Goal: Book appointment/travel/reservation

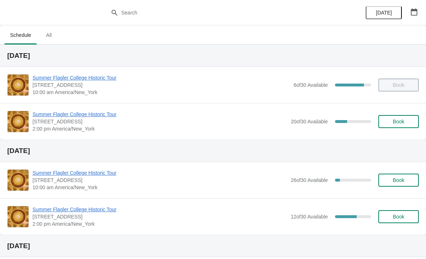
click at [390, 125] on button "Book" at bounding box center [398, 121] width 40 height 13
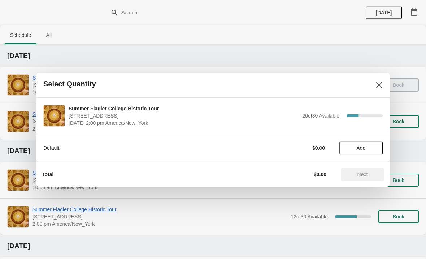
click at [369, 151] on button "Add" at bounding box center [360, 147] width 43 height 13
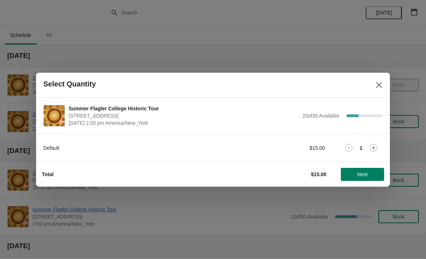
click at [365, 150] on div "1" at bounding box center [360, 148] width 43 height 8
click at [370, 151] on icon at bounding box center [374, 148] width 8 height 8
click at [359, 172] on span "Next" at bounding box center [362, 174] width 10 height 6
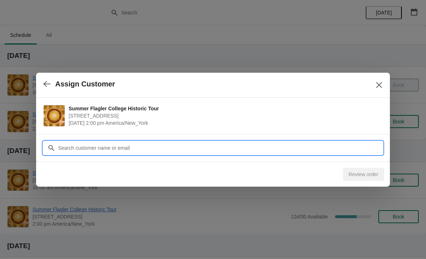
click at [75, 148] on input "Customer" at bounding box center [220, 147] width 325 height 13
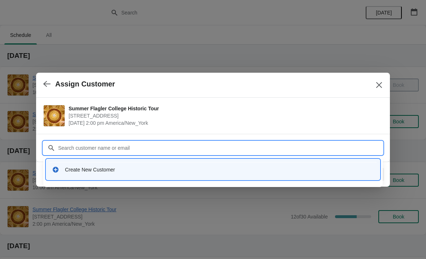
click at [79, 172] on div "Create New Customer" at bounding box center [219, 169] width 309 height 7
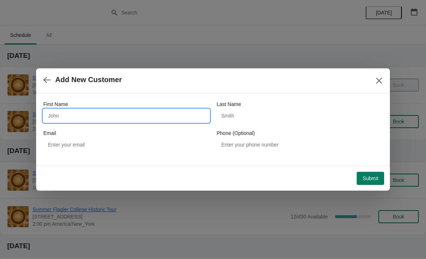
click at [149, 118] on input "First Name" at bounding box center [126, 115] width 166 height 13
type input "[PERSON_NAME]"
click at [270, 106] on div "Last Name" at bounding box center [300, 103] width 166 height 7
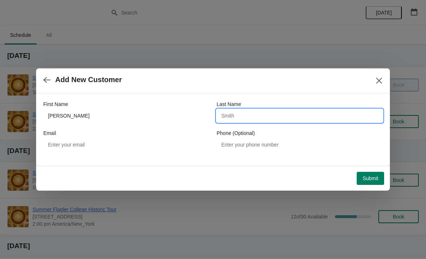
click at [251, 117] on input "Last Name" at bounding box center [300, 115] width 166 height 13
type input "[PERSON_NAME]"
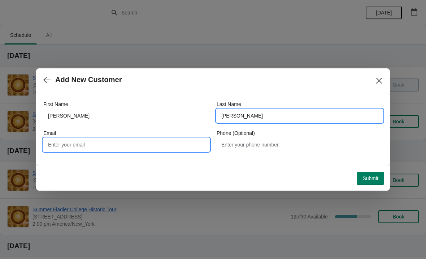
click at [163, 149] on input "Email" at bounding box center [126, 144] width 166 height 13
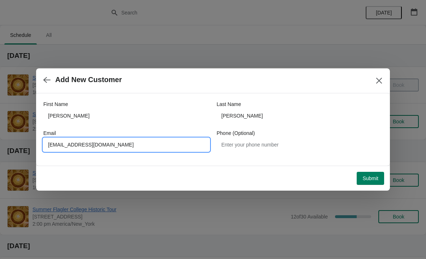
type input "[EMAIL_ADDRESS][DOMAIN_NAME]"
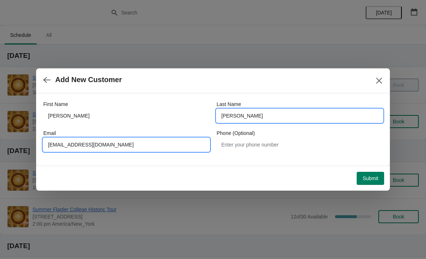
click at [284, 121] on input "[PERSON_NAME]" at bounding box center [300, 115] width 166 height 13
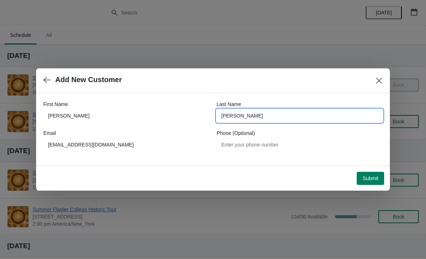
type input "[PERSON_NAME]"
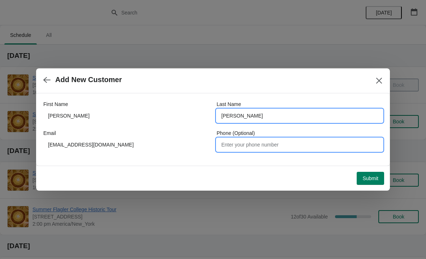
click at [316, 141] on input "Phone (Optional)" at bounding box center [300, 144] width 166 height 13
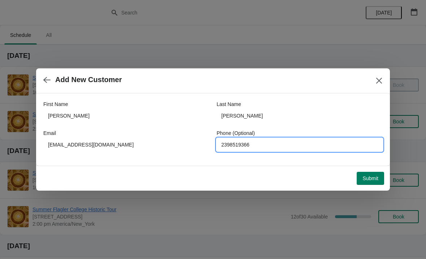
type input "2398519366"
click at [368, 182] on button "Submit" at bounding box center [370, 178] width 27 height 13
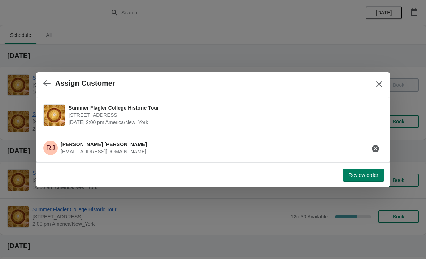
click at [374, 172] on span "Review order" at bounding box center [364, 175] width 30 height 6
